Goal: Information Seeking & Learning: Learn about a topic

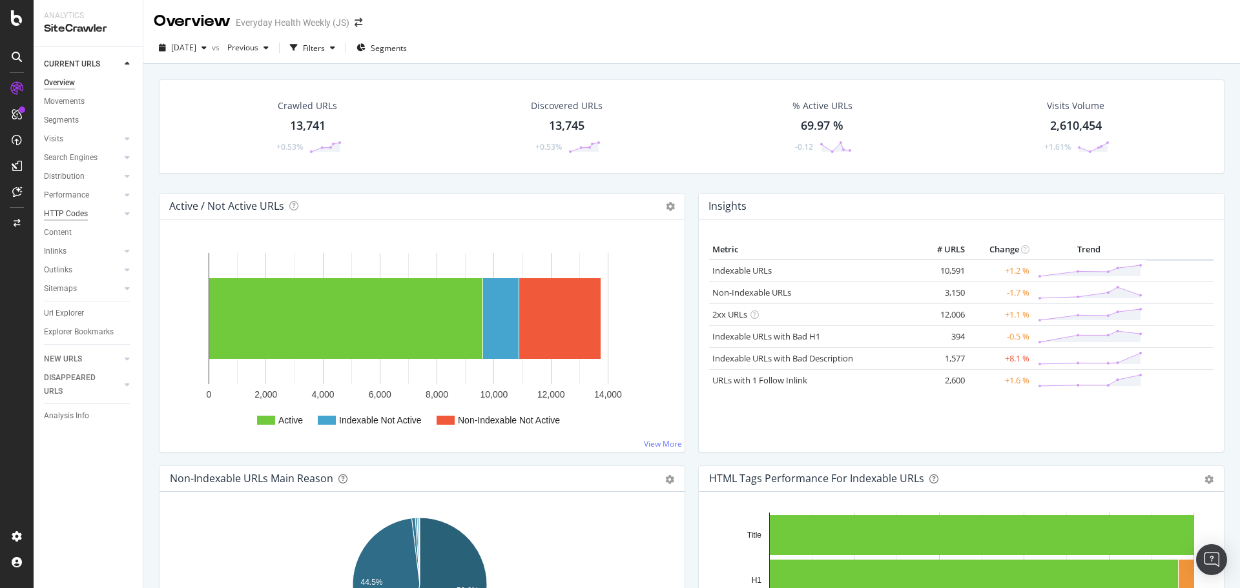
click at [65, 212] on div "HTTP Codes" at bounding box center [66, 214] width 44 height 14
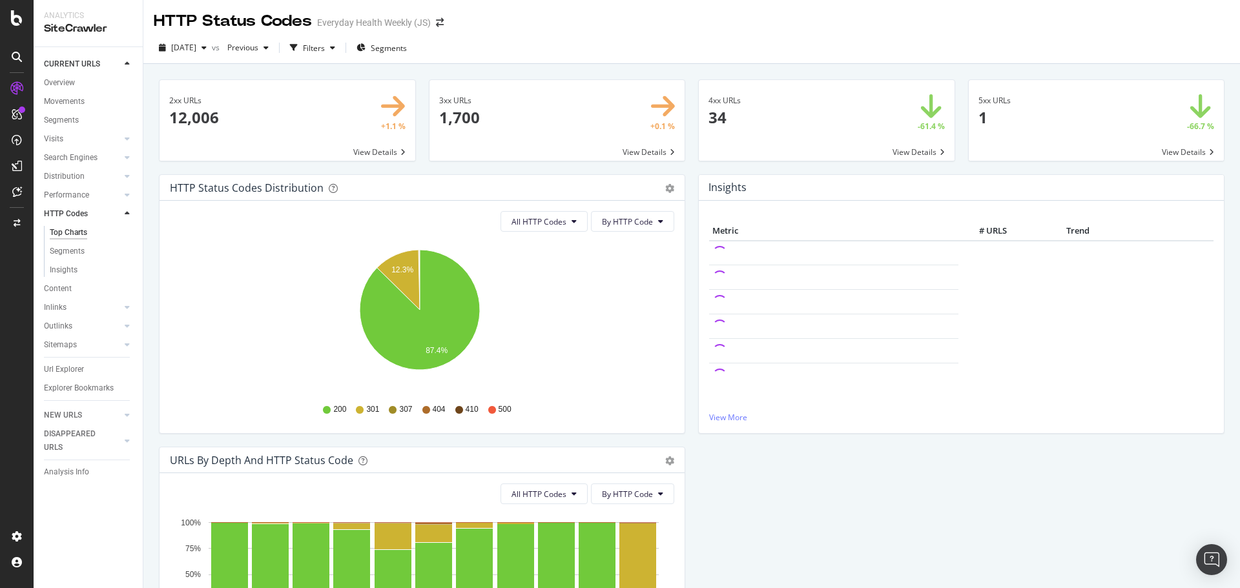
click at [874, 119] on span at bounding box center [827, 120] width 256 height 81
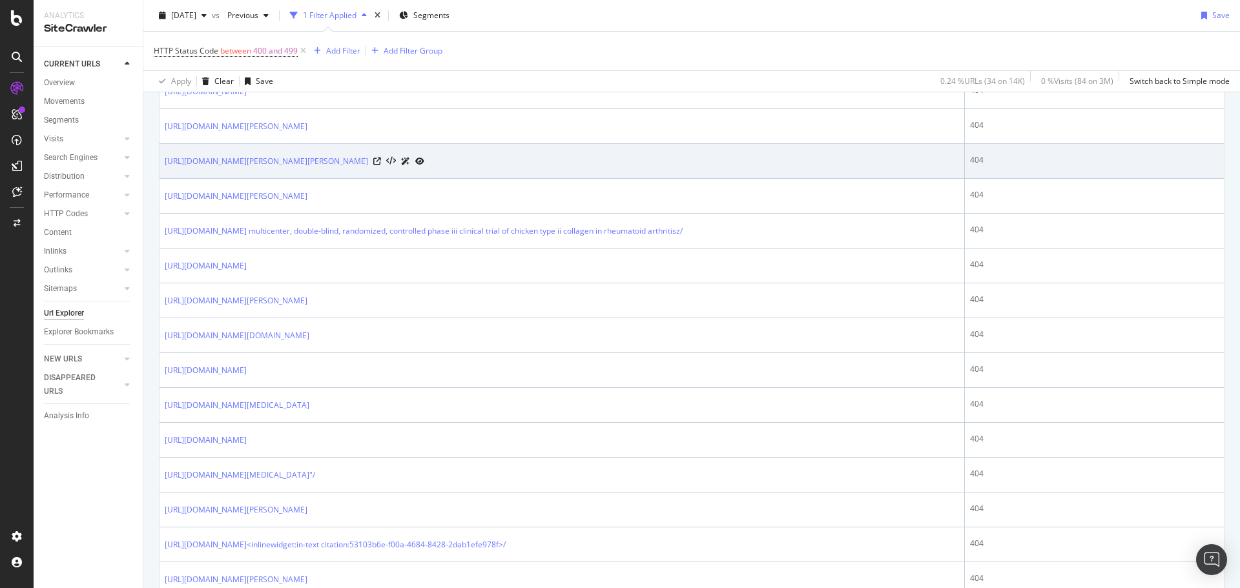
scroll to position [127, 0]
